Goal: Find specific page/section: Find specific page/section

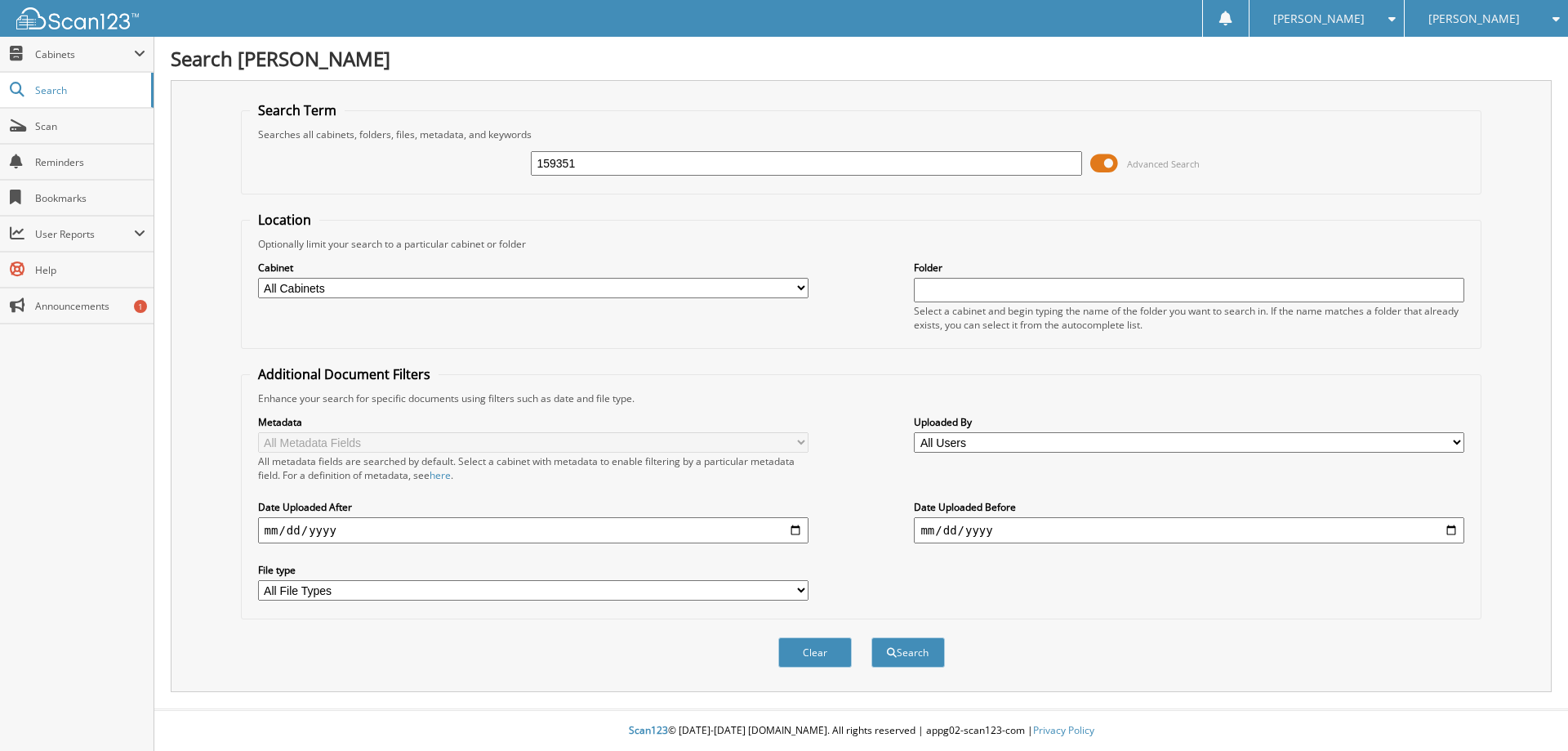
type input "159351"
click at [872, 637] on button "Search" at bounding box center [908, 653] width 73 height 30
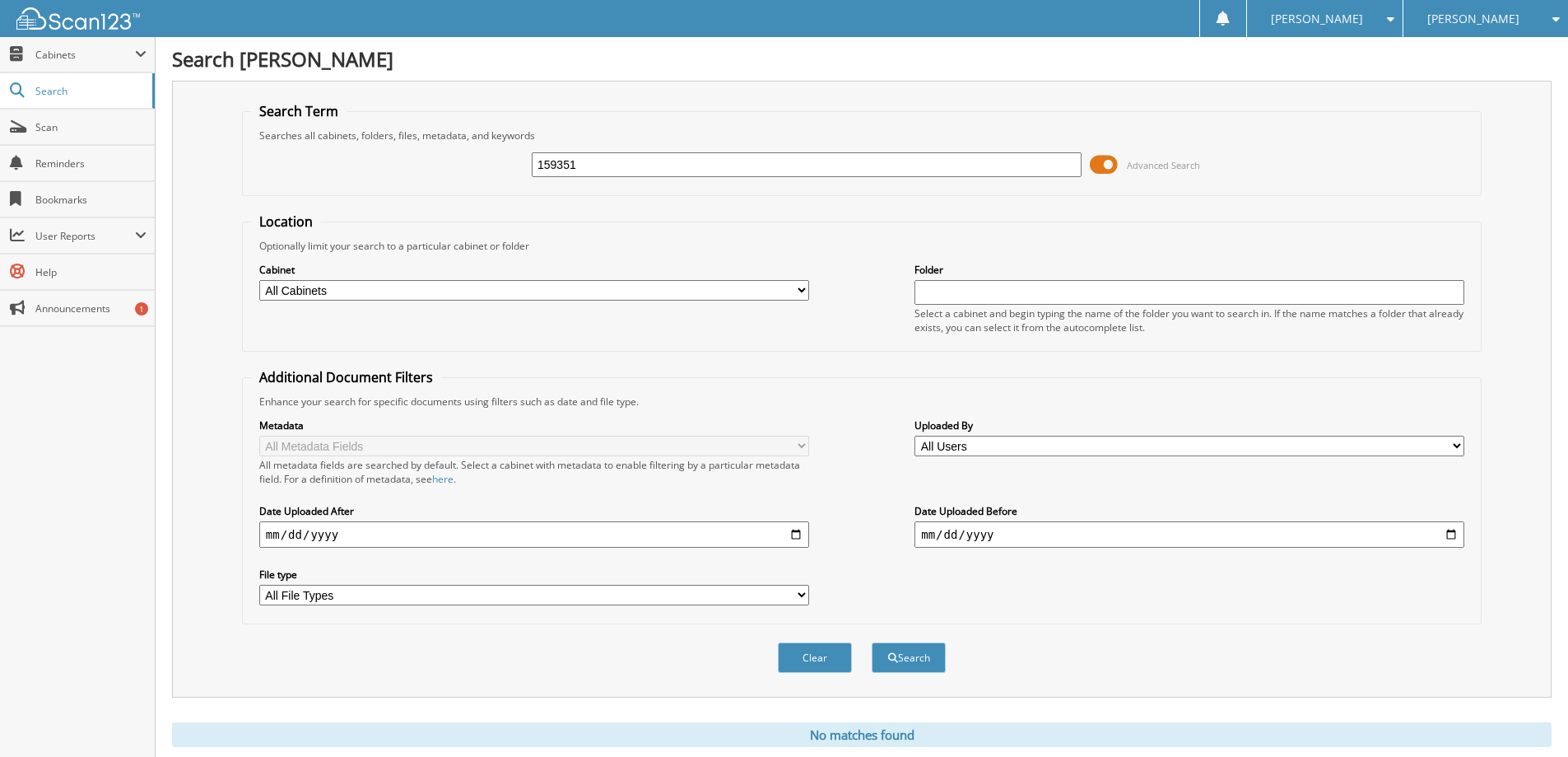
scroll to position [49, 0]
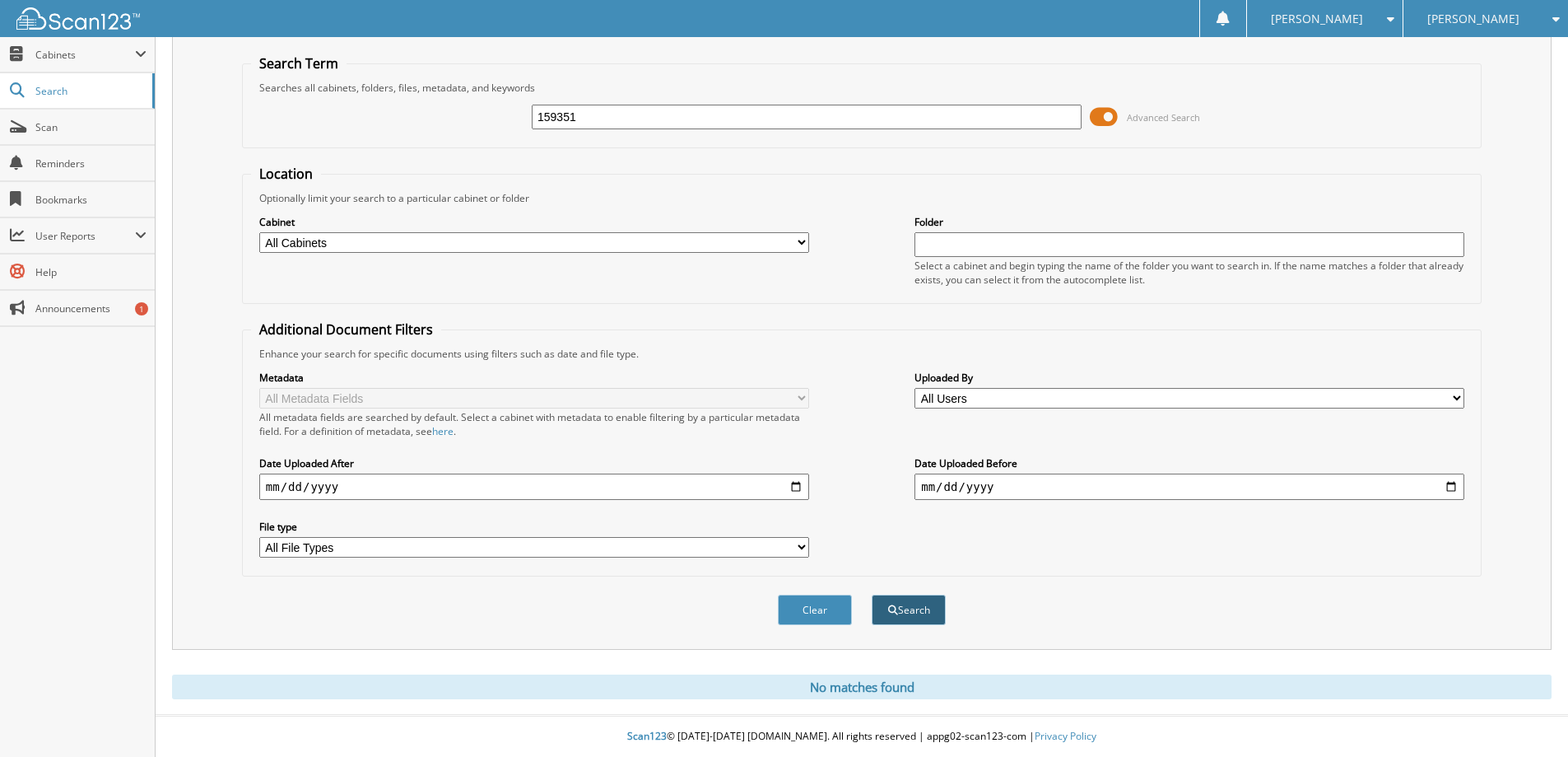
click at [907, 610] on button "Search" at bounding box center [909, 610] width 74 height 31
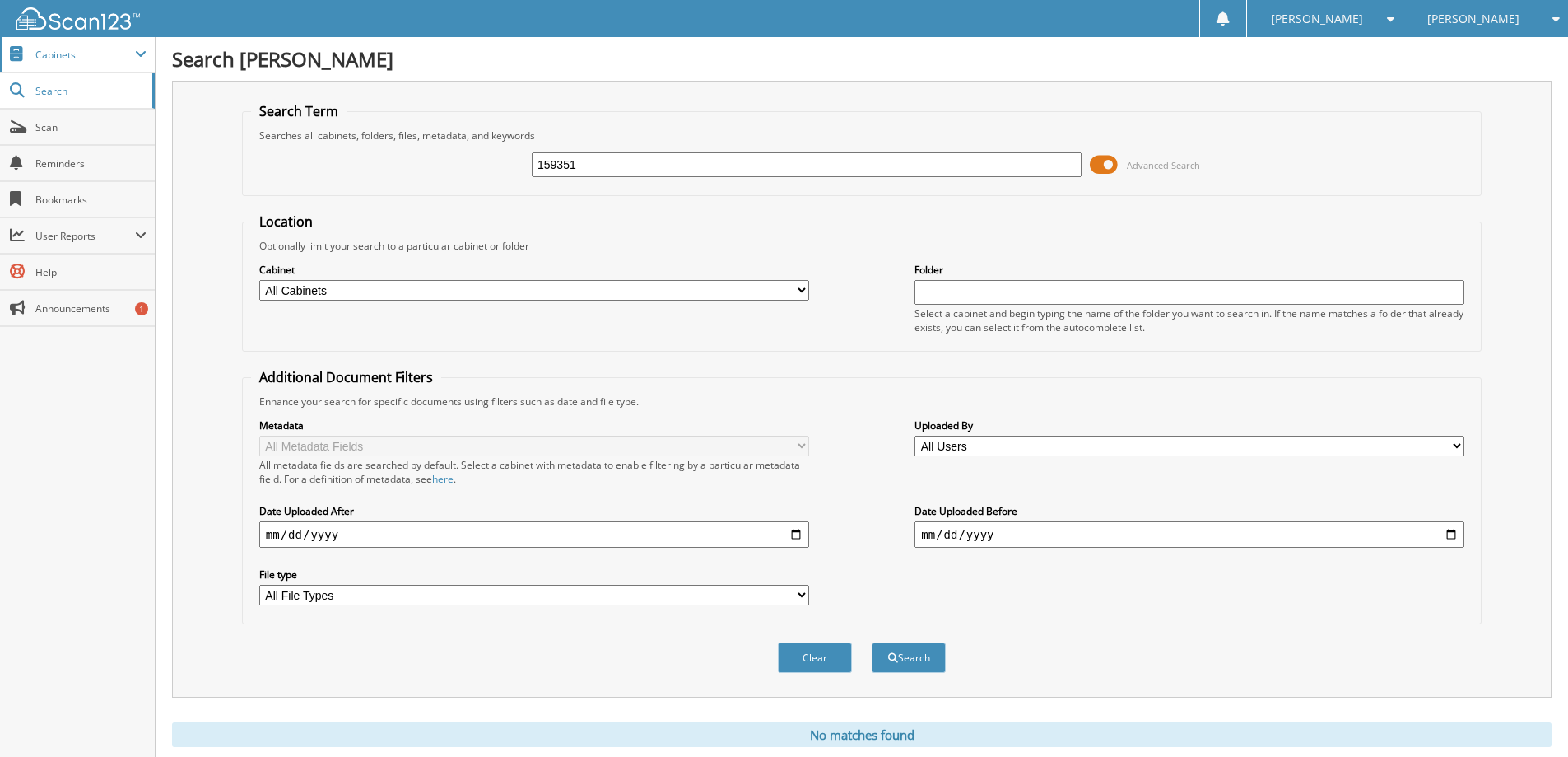
click at [62, 62] on span "Cabinets" at bounding box center [78, 54] width 155 height 35
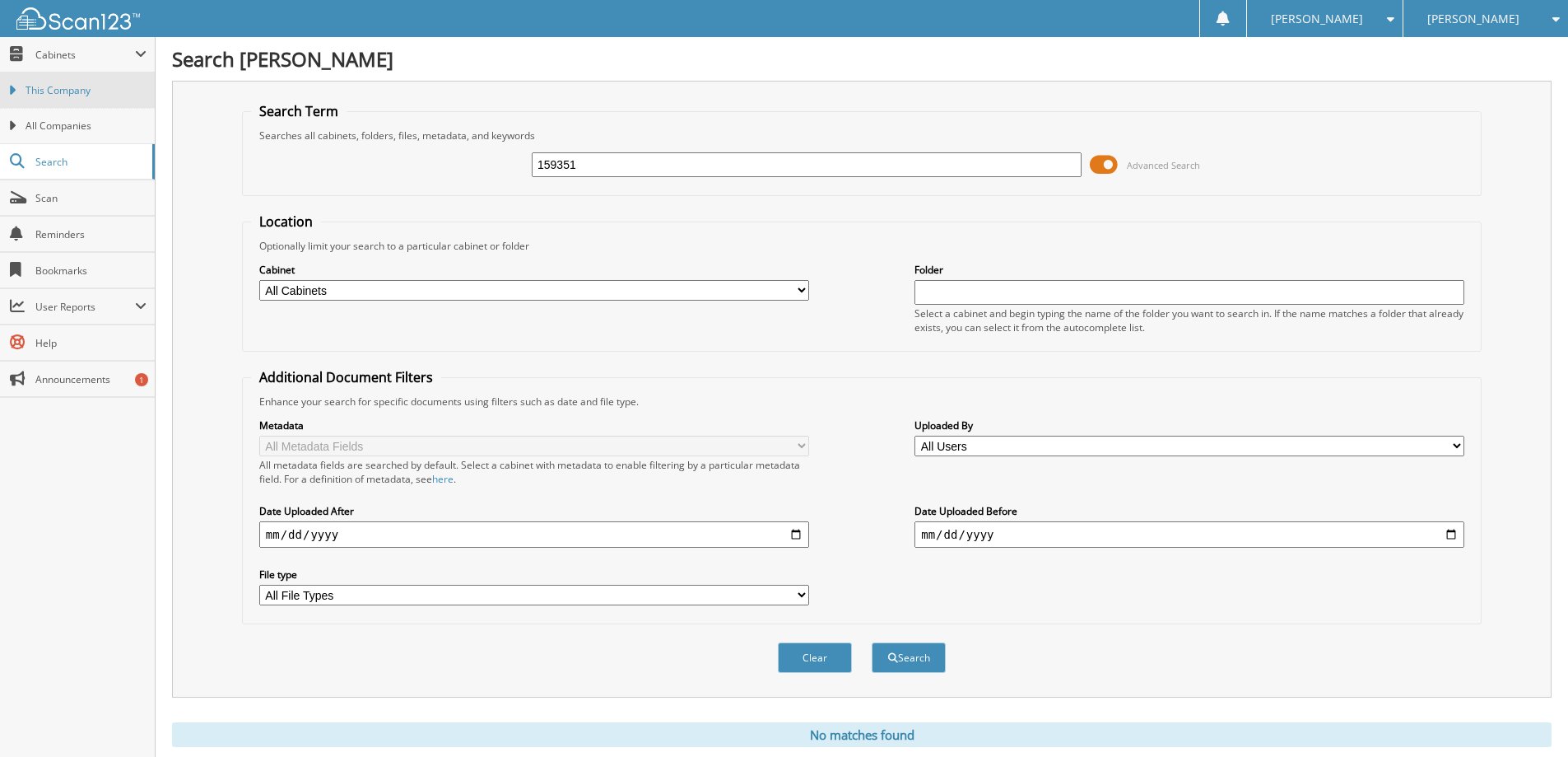
click at [70, 95] on span "This Company" at bounding box center [86, 90] width 121 height 14
